Goal: Task Accomplishment & Management: Complete application form

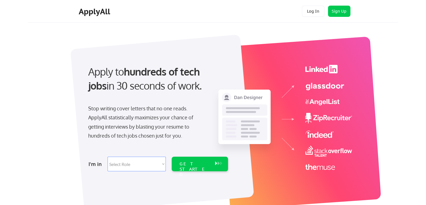
click at [153, 165] on select "Select Role Software Engineering Product Management Customer Success Sales UI/U…" at bounding box center [137, 163] width 58 height 15
select select ""it_security""
click at [108, 156] on select "Select Role Software Engineering Product Management Customer Success Sales UI/U…" at bounding box center [137, 163] width 58 height 15
select select ""it_security""
click at [198, 162] on div "GET STARTED" at bounding box center [195, 169] width 30 height 16
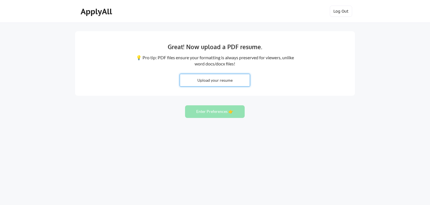
click at [205, 81] on input "file" at bounding box center [215, 80] width 70 height 12
type input "C:\fakepath\Jason Ward Resume.pdf"
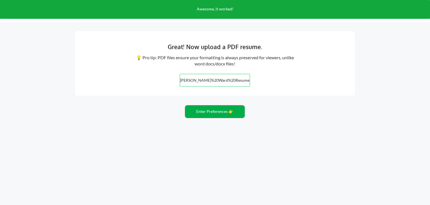
click at [205, 114] on button "Enter Preferences 👉" at bounding box center [215, 111] width 60 height 13
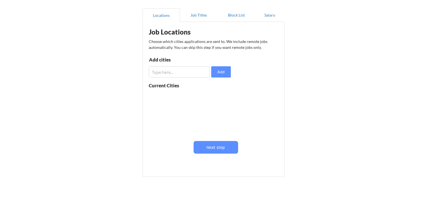
scroll to position [14, 0]
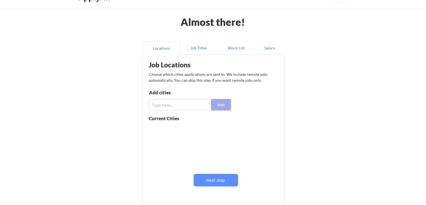
click at [219, 103] on button "Add" at bounding box center [221, 104] width 20 height 11
click at [193, 103] on input "input" at bounding box center [179, 104] width 61 height 11
type input "W"
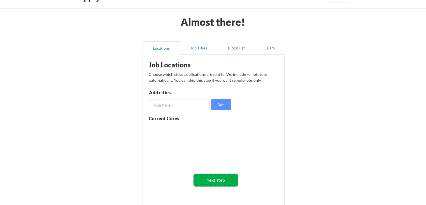
click at [210, 181] on button "Next step" at bounding box center [216, 179] width 45 height 13
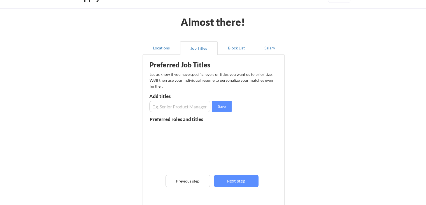
click at [167, 108] on input "input" at bounding box center [179, 106] width 61 height 11
type input "S"
click at [166, 104] on input "input" at bounding box center [179, 106] width 61 height 11
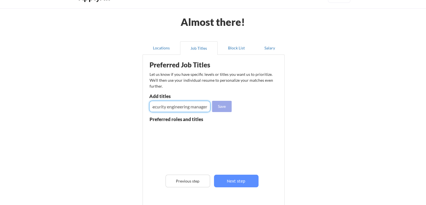
type input "Security engineering manager"
click at [220, 107] on button "Save" at bounding box center [222, 106] width 20 height 11
click at [165, 105] on input "input" at bounding box center [179, 106] width 61 height 11
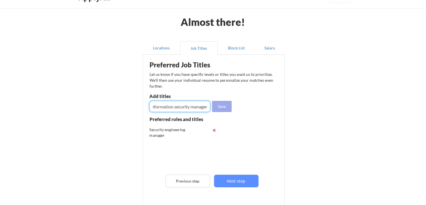
type input "information security manager"
click at [223, 103] on button "Save" at bounding box center [222, 106] width 20 height 11
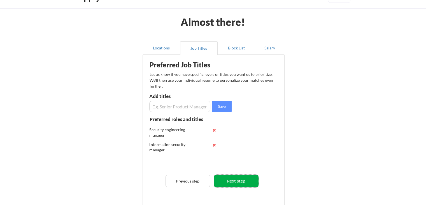
click at [242, 182] on button "Next step" at bounding box center [236, 180] width 45 height 13
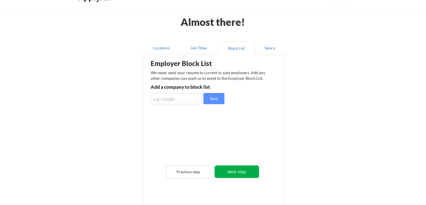
click at [235, 168] on button "Next step" at bounding box center [237, 171] width 45 height 13
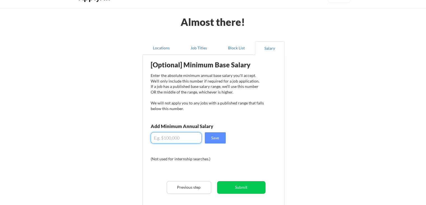
click at [163, 138] on input "input" at bounding box center [176, 137] width 51 height 11
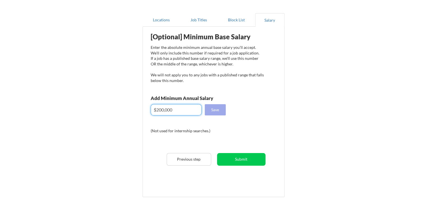
type input "$200,000"
click at [214, 108] on button "Save" at bounding box center [215, 109] width 21 height 11
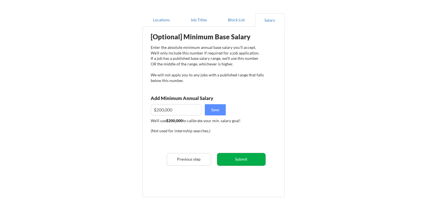
click at [235, 160] on button "Submit" at bounding box center [241, 159] width 48 height 13
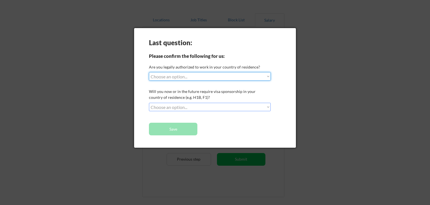
click at [184, 75] on select "Choose an option... Yes, I am a US Citizen Yes, I am a Canadian Citizen Yes, I …" at bounding box center [210, 76] width 122 height 8
select select ""yes__i_am_a_us_citizen""
click at [149, 72] on select "Choose an option... Yes, I am a US Citizen Yes, I am a Canadian Citizen Yes, I …" at bounding box center [210, 76] width 122 height 8
click at [179, 106] on select "Choose an option... No, I will not need sponsorship Yes, I will need sponsorship" at bounding box center [210, 107] width 122 height 8
select select ""no__i_will_not_need_sponsorship""
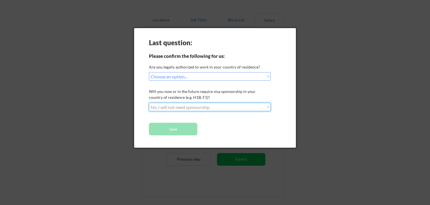
click at [149, 103] on select "Choose an option... No, I will not need sponsorship Yes, I will need sponsorship" at bounding box center [210, 107] width 122 height 8
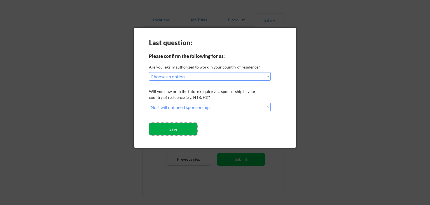
click at [169, 126] on button "Save" at bounding box center [173, 128] width 48 height 13
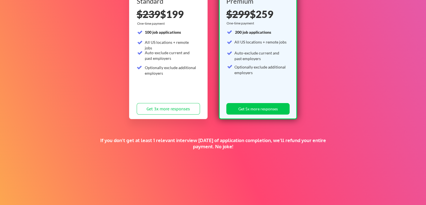
scroll to position [124, 0]
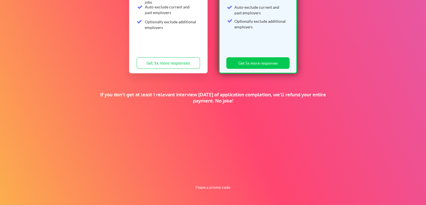
click at [210, 110] on div "If you don't get at least 1 relevant interview within 1 month of application co…" at bounding box center [213, 101] width 232 height 21
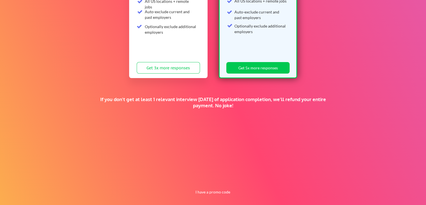
scroll to position [0, 0]
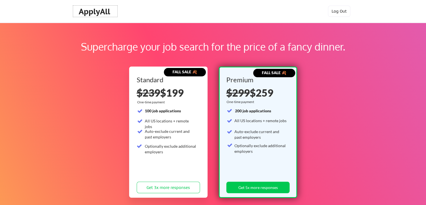
click at [108, 15] on div "ApplyAll" at bounding box center [95, 12] width 33 height 10
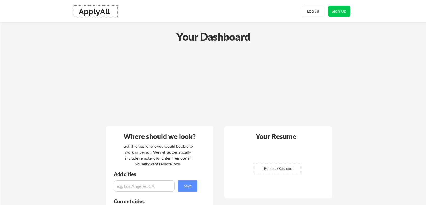
click at [94, 11] on div "ApplyAll" at bounding box center [95, 12] width 33 height 10
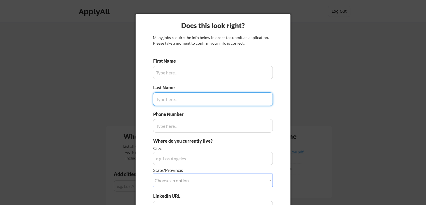
click at [340, 54] on div at bounding box center [213, 102] width 426 height 205
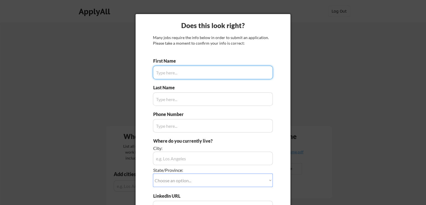
click at [168, 76] on input "input" at bounding box center [213, 72] width 120 height 13
type input "Jason"
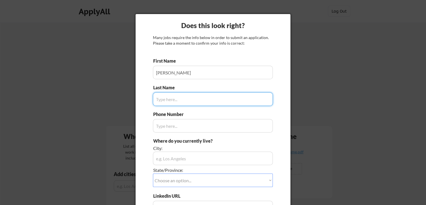
click at [166, 99] on input "input" at bounding box center [213, 98] width 120 height 13
type input "Ward"
click at [163, 127] on input "input" at bounding box center [213, 125] width 120 height 13
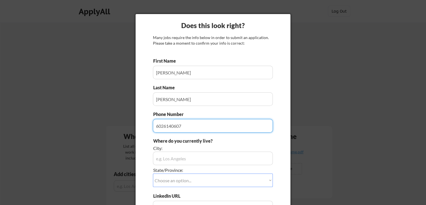
type input "6026140607"
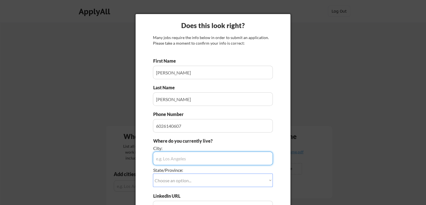
click at [166, 160] on input "input" at bounding box center [213, 157] width 120 height 13
type input "Huntingtown"
click at [182, 180] on select "Choose an option... Other/Not Applicable Alabama Alaska Alberta Arizona Arkansa…" at bounding box center [213, 179] width 120 height 13
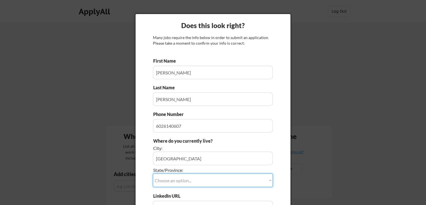
select select ""Maryland""
click at [153, 173] on select "Choose an option... Other/Not Applicable Alabama Alaska Alberta Arizona Arkansa…" at bounding box center [213, 179] width 120 height 13
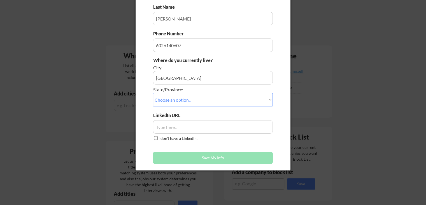
scroll to position [84, 0]
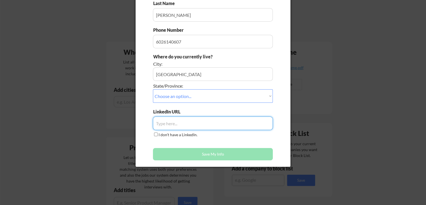
click at [222, 123] on input "input" at bounding box center [213, 122] width 120 height 13
paste input "https://www.linkedin.com/in/jason-ward-b51aab30"
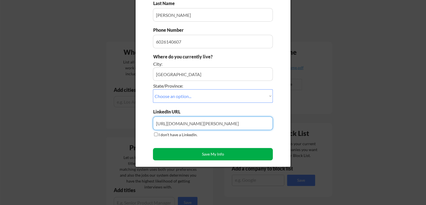
type input "https://www.linkedin.com/in/jason-ward-b51aab30"
click at [211, 156] on button "Save My Info" at bounding box center [213, 154] width 120 height 12
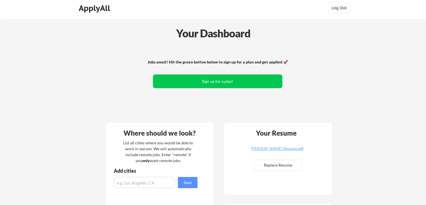
scroll to position [0, 0]
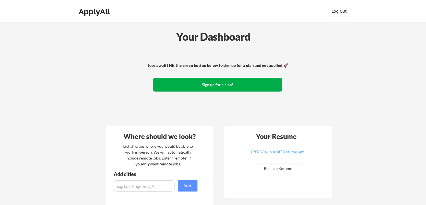
click at [193, 83] on button "Sign up for a plan!" at bounding box center [217, 85] width 129 height 14
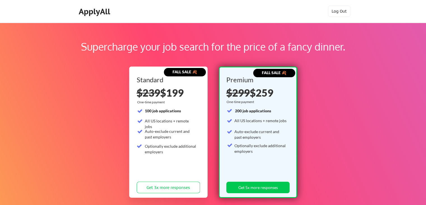
click at [98, 5] on div "ApplyAll Log In Sign Up Log Out" at bounding box center [213, 11] width 426 height 23
click at [95, 12] on div "ApplyAll" at bounding box center [95, 12] width 33 height 10
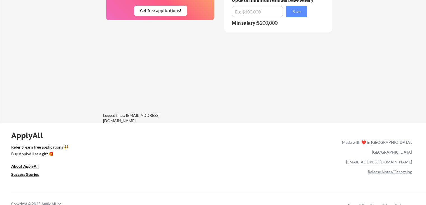
scroll to position [380, 0]
